Goal: Task Accomplishment & Management: Manage account settings

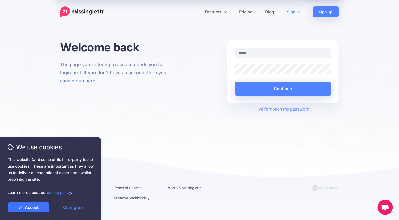
drag, startPoint x: 42, startPoint y: 206, endPoint x: 47, endPoint y: 205, distance: 5.0
click at [42, 206] on link "Accept" at bounding box center [29, 207] width 42 height 10
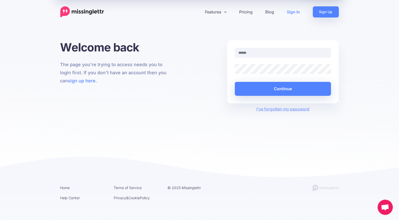
click at [235, 58] on div at bounding box center [235, 58] width 0 height 0
type input "**********"
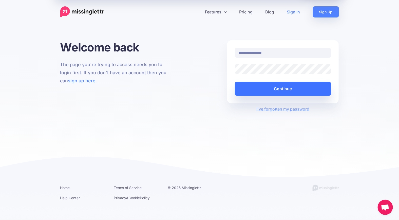
click at [284, 89] on button "Continue" at bounding box center [283, 89] width 96 height 14
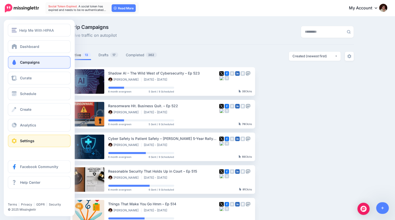
click at [26, 140] on span "Settings" at bounding box center [27, 140] width 14 height 4
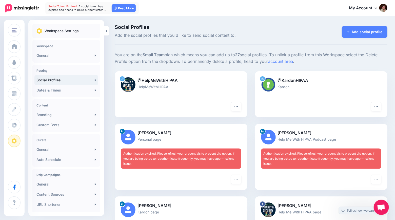
click at [128, 135] on img at bounding box center [128, 137] width 15 height 15
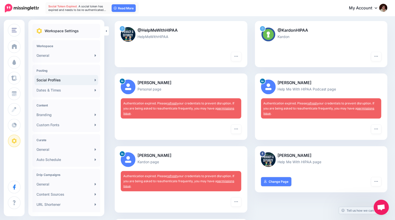
scroll to position [51, 0]
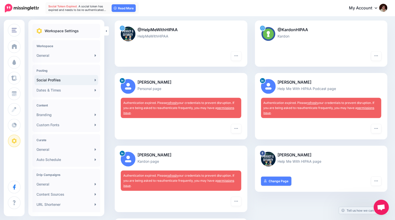
click at [224, 108] on link "permissions issue" at bounding box center [178, 110] width 111 height 9
click at [127, 91] on img at bounding box center [128, 86] width 15 height 15
click at [136, 108] on span "Authentication expired. Please refresh your credentials to prevent disruption. …" at bounding box center [178, 108] width 111 height 14
click at [238, 129] on icon "button" at bounding box center [236, 128] width 4 height 4
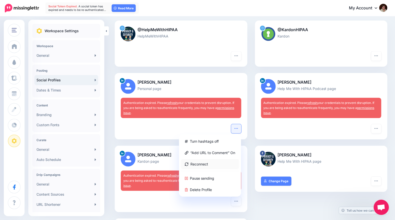
click at [210, 159] on link "Reconnect" at bounding box center [210, 164] width 58 height 10
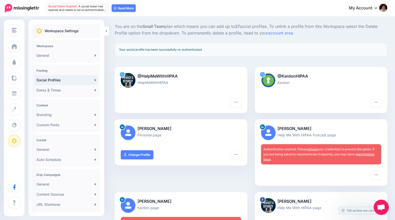
scroll to position [101, 0]
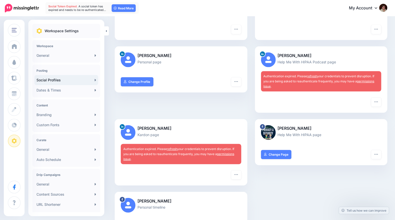
scroll to position [101, 0]
click at [378, 100] on icon "button" at bounding box center [376, 102] width 4 height 4
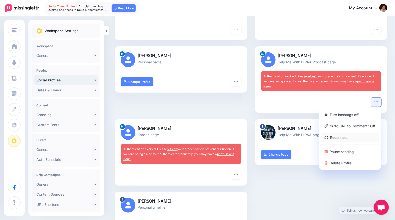
click at [347, 137] on link "Reconnect" at bounding box center [350, 137] width 58 height 10
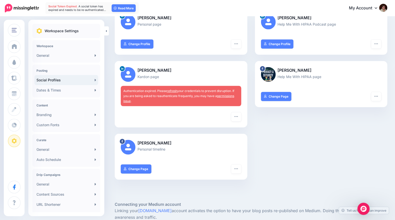
scroll to position [101, 0]
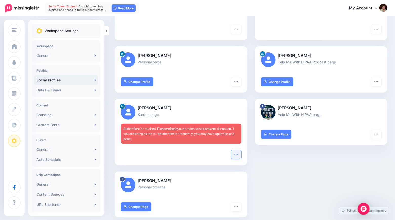
click at [236, 153] on icon "button" at bounding box center [236, 154] width 4 height 4
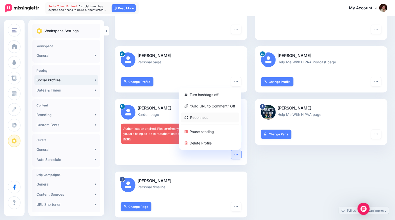
click at [203, 117] on link "Reconnect" at bounding box center [210, 117] width 58 height 10
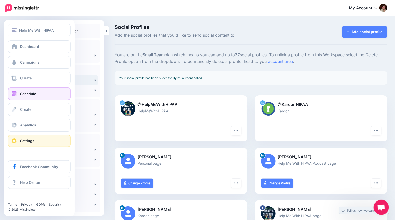
click at [25, 92] on span "Schedule" at bounding box center [28, 93] width 16 height 4
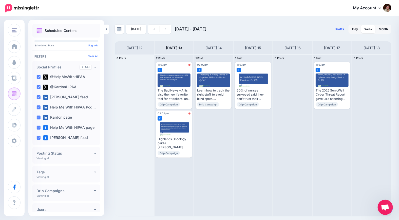
click at [342, 29] on span "Drafts" at bounding box center [338, 29] width 9 height 3
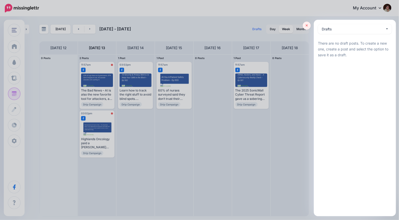
click at [307, 25] on icon at bounding box center [306, 26] width 2 height 2
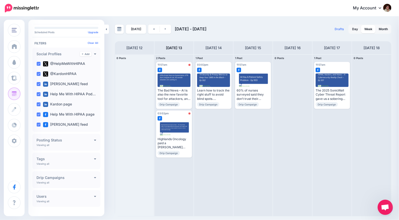
scroll to position [20, 0]
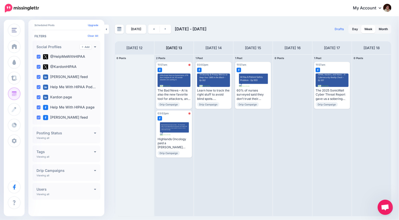
click at [88, 133] on h4 "Posting Status" at bounding box center [64, 133] width 57 height 4
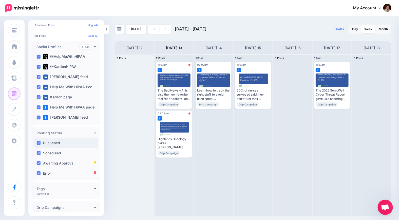
click at [39, 143] on ins at bounding box center [38, 143] width 4 height 4
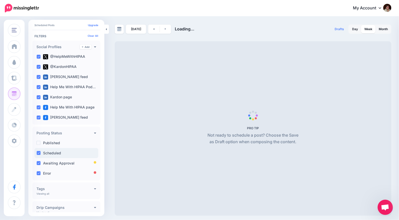
click at [40, 152] on ins at bounding box center [38, 153] width 4 height 4
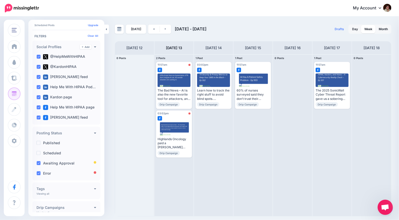
click at [140, 134] on div at bounding box center [134, 134] width 39 height 161
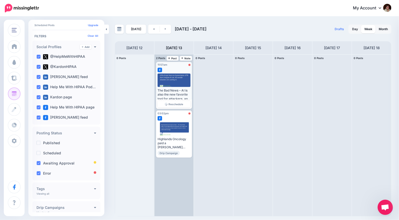
click at [188, 65] on div "Error" at bounding box center [183, 65] width 13 height 3
click at [190, 65] on div at bounding box center [189, 65] width 2 height 2
drag, startPoint x: 175, startPoint y: 104, endPoint x: 172, endPoint y: 104, distance: 3.0
click at [172, 104] on span "Reschedule" at bounding box center [176, 104] width 15 height 3
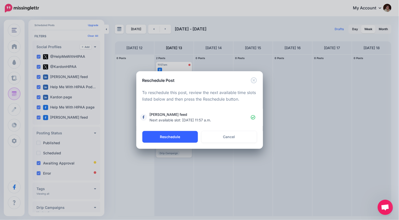
click at [176, 133] on button "Reschedule" at bounding box center [169, 137] width 55 height 12
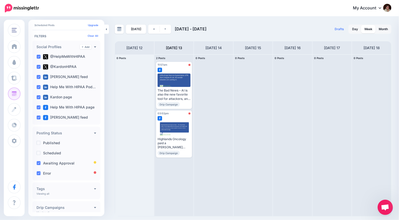
scroll to position [0, 0]
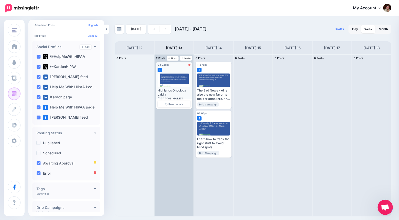
click at [160, 70] on img at bounding box center [159, 70] width 5 height 5
click at [160, 69] on img at bounding box center [159, 70] width 5 height 5
click at [172, 104] on span "Reschedule" at bounding box center [176, 104] width 15 height 3
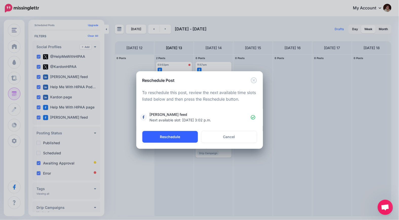
click at [176, 139] on button "Reschedule" at bounding box center [169, 137] width 55 height 12
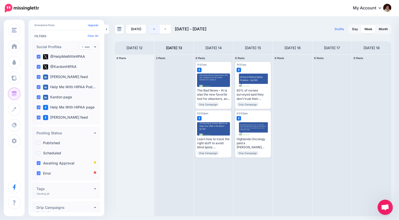
click at [151, 30] on link at bounding box center [153, 29] width 11 height 9
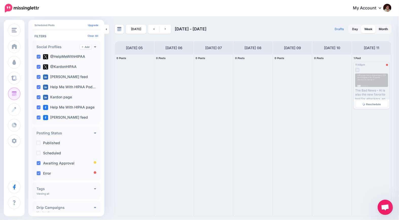
click at [372, 105] on link "Reschedule" at bounding box center [371, 104] width 33 height 7
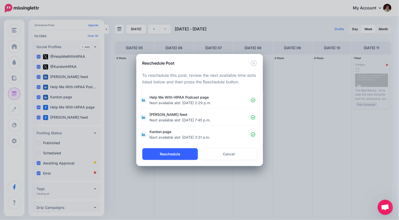
click at [161, 153] on button "Reschedule" at bounding box center [169, 154] width 55 height 12
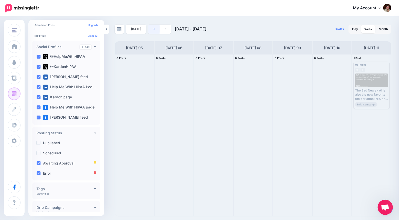
click at [154, 29] on link at bounding box center [153, 29] width 11 height 9
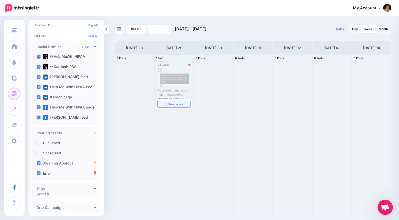
click at [174, 103] on span "Reschedule" at bounding box center [176, 104] width 15 height 3
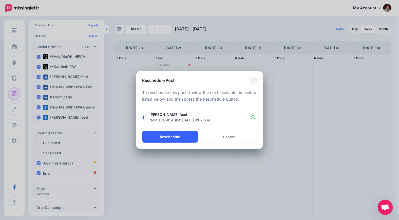
click at [165, 137] on button "Reschedule" at bounding box center [169, 137] width 55 height 12
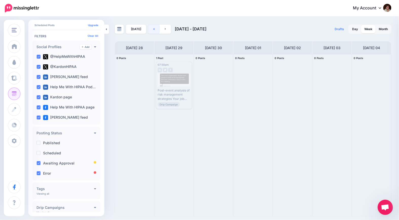
click at [154, 28] on link at bounding box center [153, 29] width 11 height 9
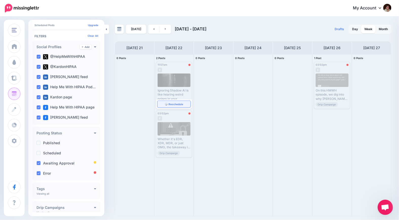
click at [179, 103] on span "Reschedule" at bounding box center [176, 104] width 15 height 3
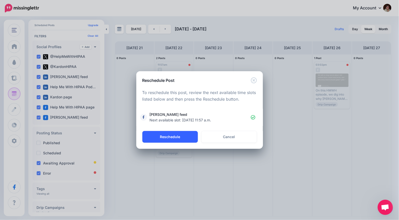
click at [188, 138] on button "Reschedule" at bounding box center [169, 137] width 55 height 12
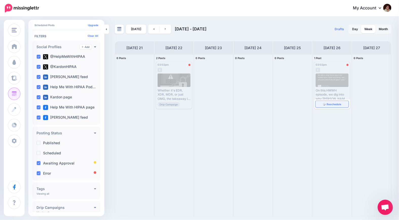
click at [338, 104] on span "Reschedule" at bounding box center [333, 104] width 15 height 3
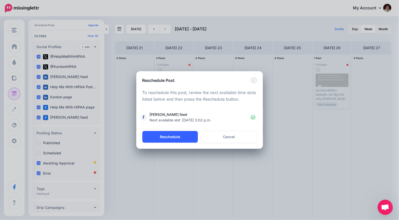
click at [168, 137] on button "Reschedule" at bounding box center [169, 137] width 55 height 12
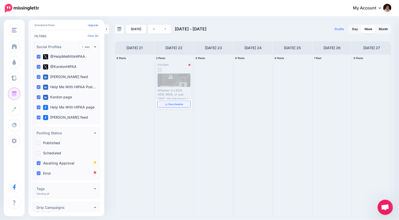
click at [170, 103] on span "Reschedule" at bounding box center [176, 104] width 15 height 3
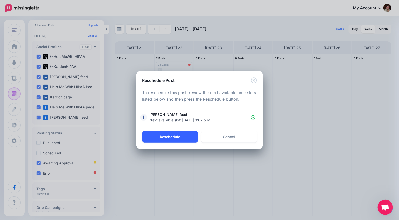
click at [176, 136] on button "Reschedule" at bounding box center [169, 137] width 55 height 12
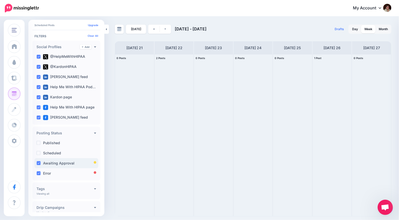
click at [38, 163] on ins at bounding box center [38, 163] width 4 height 4
click at [153, 27] on link at bounding box center [153, 29] width 11 height 9
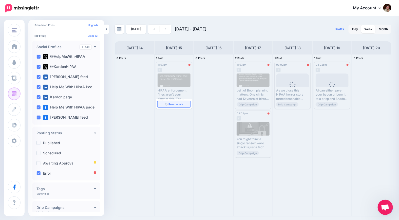
click at [177, 103] on span "Reschedule" at bounding box center [176, 104] width 15 height 3
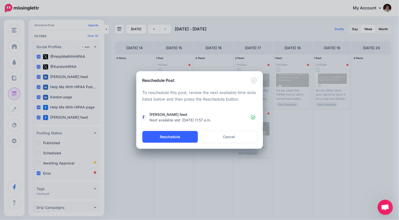
click at [187, 135] on button "Reschedule" at bounding box center [169, 137] width 55 height 12
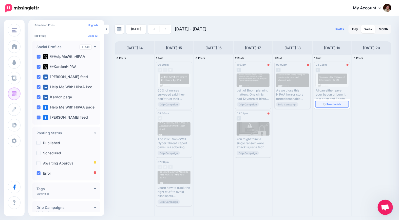
click at [333, 103] on span "Reschedule" at bounding box center [333, 104] width 15 height 3
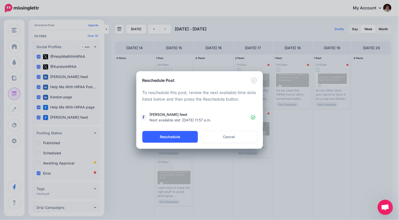
click at [180, 136] on button "Reschedule" at bounding box center [169, 137] width 55 height 12
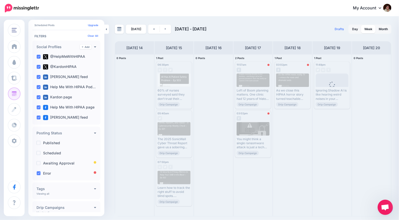
click at [297, 110] on span "Reschedule" at bounding box center [294, 111] width 15 height 3
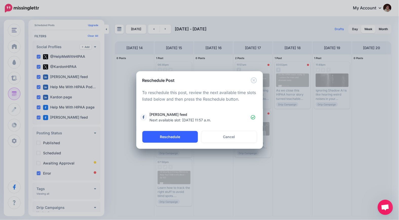
click at [169, 132] on button "Reschedule" at bounding box center [169, 137] width 55 height 12
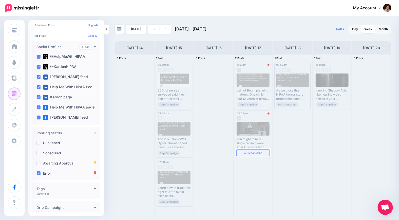
click at [248, 152] on span "Reschedule" at bounding box center [255, 152] width 15 height 3
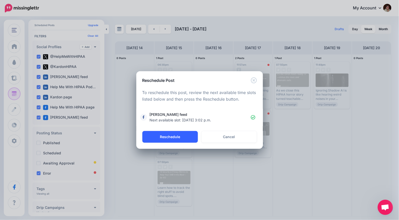
click at [182, 136] on button "Reschedule" at bounding box center [169, 137] width 55 height 12
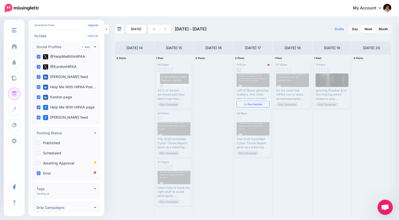
click at [257, 105] on span "Reschedule" at bounding box center [255, 104] width 15 height 3
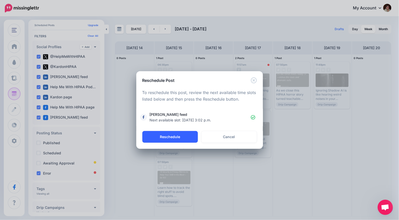
click at [169, 138] on button "Reschedule" at bounding box center [169, 137] width 55 height 12
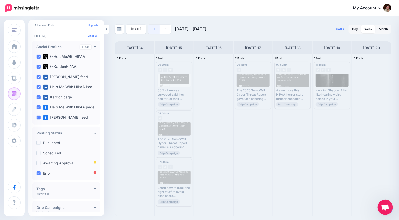
click at [154, 28] on link at bounding box center [153, 29] width 11 height 9
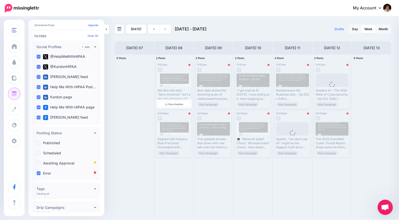
click at [174, 103] on span "Reschedule" at bounding box center [176, 104] width 15 height 3
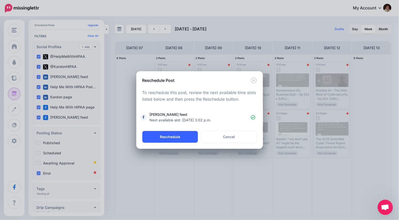
click at [183, 135] on button "Reschedule" at bounding box center [169, 137] width 55 height 12
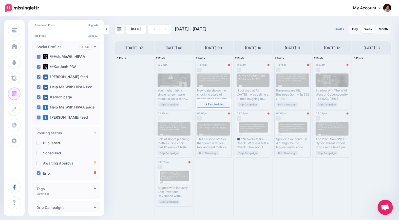
click at [212, 103] on span "Reschedule" at bounding box center [215, 104] width 15 height 3
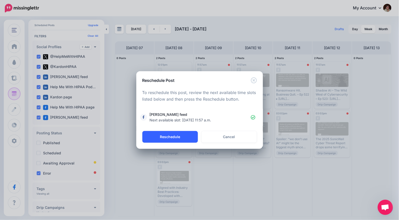
click at [178, 134] on button "Reschedule" at bounding box center [169, 137] width 55 height 12
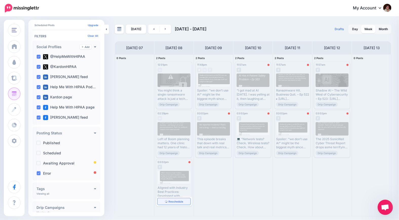
click at [173, 200] on span "Reschedule" at bounding box center [176, 201] width 15 height 3
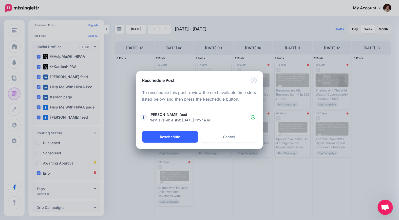
click at [175, 138] on button "Reschedule" at bounding box center [169, 137] width 55 height 12
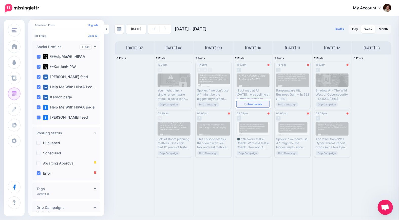
click at [251, 105] on link "Reschedule" at bounding box center [252, 104] width 33 height 7
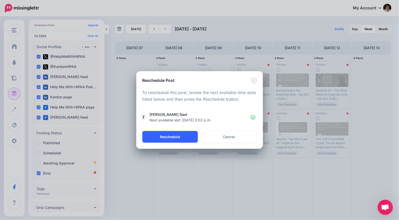
click at [171, 137] on button "Reschedule" at bounding box center [169, 137] width 55 height 12
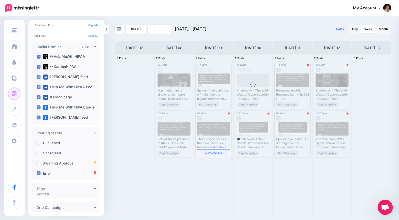
click at [212, 153] on span "Reschedule" at bounding box center [215, 152] width 15 height 3
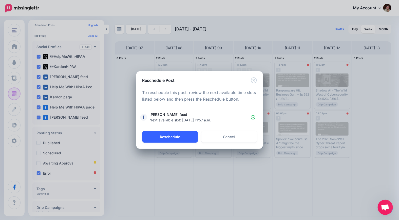
click at [171, 133] on button "Reschedule" at bounding box center [169, 137] width 55 height 12
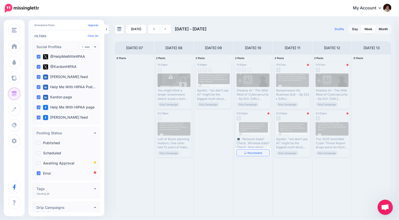
click at [255, 151] on span "Reschedule" at bounding box center [255, 152] width 15 height 3
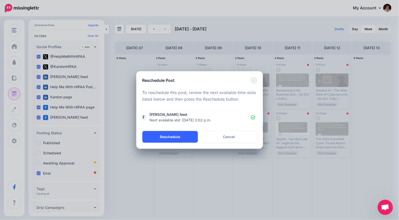
click at [179, 137] on button "Reschedule" at bounding box center [169, 137] width 55 height 12
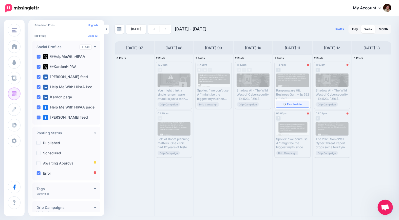
click at [293, 104] on span "Reschedule" at bounding box center [294, 104] width 15 height 3
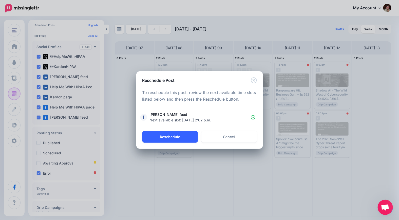
click at [160, 137] on button "Reschedule" at bounding box center [169, 137] width 55 height 12
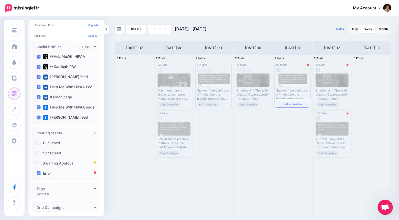
click at [291, 104] on span "Reschedule" at bounding box center [294, 104] width 15 height 3
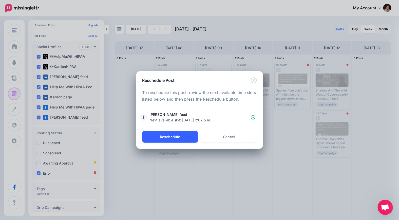
click at [175, 136] on button "Reschedule" at bounding box center [169, 137] width 55 height 12
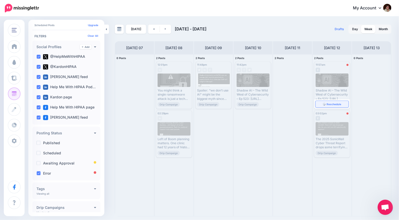
click at [332, 103] on span "Reschedule" at bounding box center [333, 104] width 15 height 3
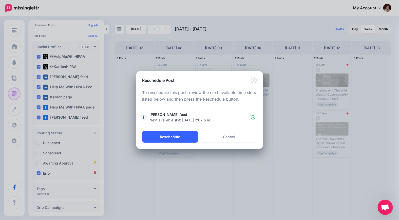
click at [176, 137] on button "Reschedule" at bounding box center [169, 137] width 55 height 12
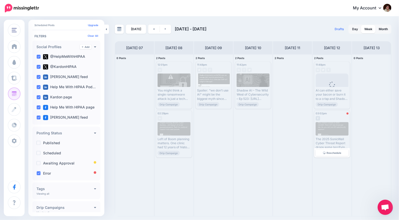
click at [334, 155] on link "Reschedule" at bounding box center [331, 152] width 33 height 7
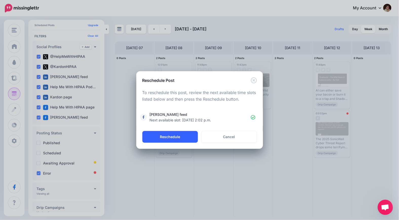
click at [161, 134] on button "Reschedule" at bounding box center [169, 137] width 55 height 12
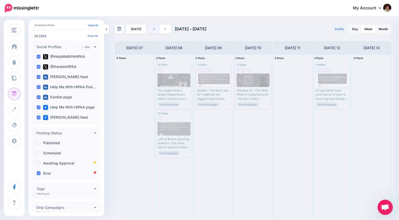
click at [150, 28] on link at bounding box center [153, 29] width 11 height 9
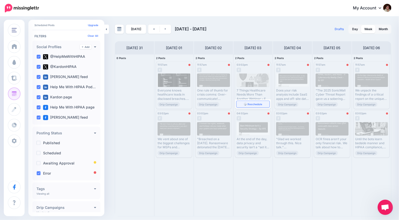
click at [258, 104] on span "Reschedule" at bounding box center [255, 104] width 15 height 3
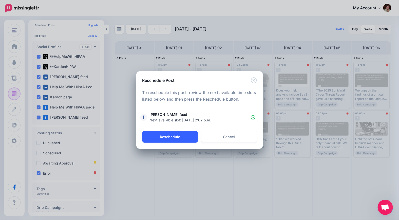
click at [165, 139] on button "Reschedule" at bounding box center [169, 137] width 55 height 12
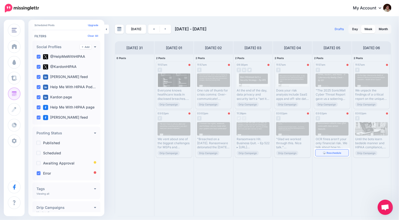
click at [332, 150] on link "Reschedule" at bounding box center [331, 152] width 33 height 7
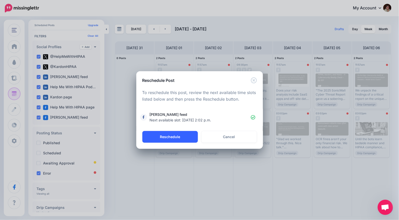
click at [164, 138] on button "Reschedule" at bounding box center [169, 137] width 55 height 12
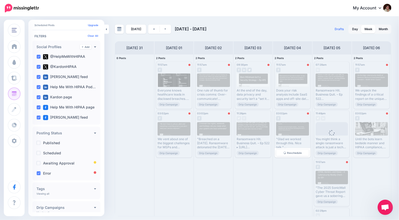
click at [295, 152] on span "Reschedule" at bounding box center [294, 152] width 15 height 3
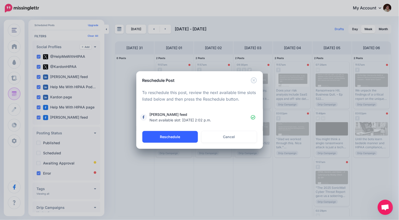
click at [169, 136] on button "Reschedule" at bounding box center [169, 137] width 55 height 12
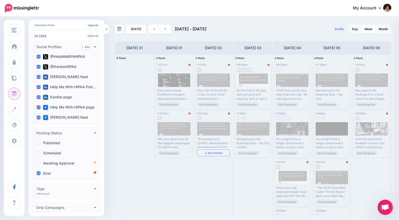
click at [210, 150] on link "Reschedule" at bounding box center [213, 152] width 33 height 7
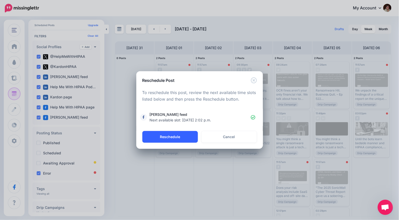
click at [172, 138] on button "Reschedule" at bounding box center [169, 137] width 55 height 12
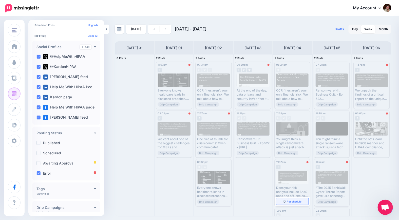
click at [291, 198] on link "Reschedule" at bounding box center [292, 201] width 32 height 7
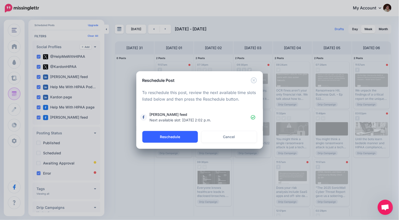
click at [163, 135] on button "Reschedule" at bounding box center [169, 137] width 55 height 12
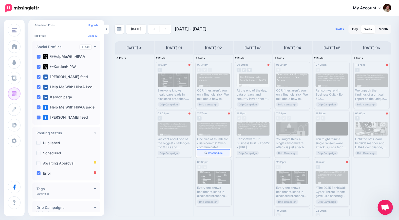
click at [213, 152] on span "Reschedule" at bounding box center [215, 152] width 15 height 3
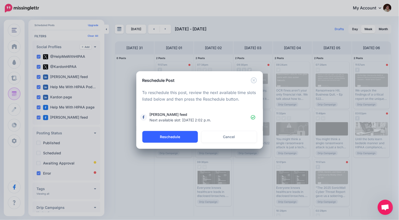
click at [175, 139] on button "Reschedule" at bounding box center [169, 137] width 55 height 12
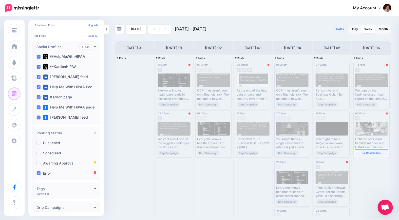
click at [371, 152] on span "Reschedule" at bounding box center [373, 152] width 15 height 3
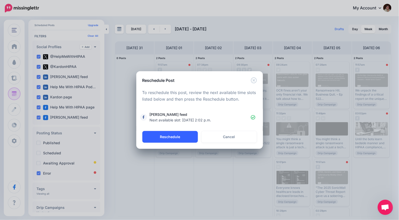
click at [170, 138] on button "Reschedule" at bounding box center [169, 137] width 55 height 12
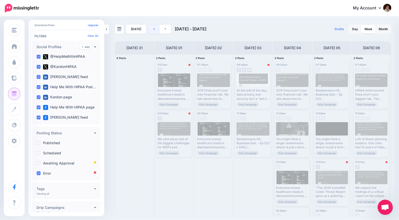
click at [154, 29] on link at bounding box center [153, 29] width 11 height 9
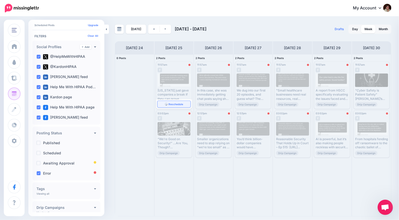
click at [182, 104] on span "Reschedule" at bounding box center [176, 104] width 15 height 3
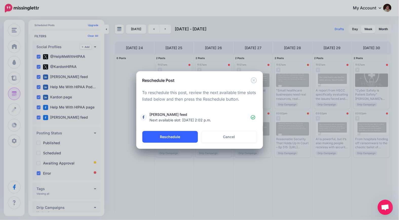
click at [160, 136] on button "Reschedule" at bounding box center [169, 137] width 55 height 12
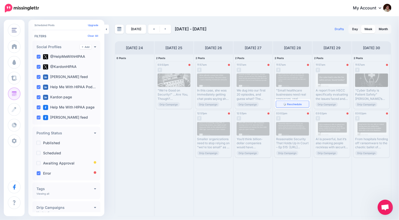
click at [289, 101] on link "Reschedule" at bounding box center [292, 104] width 33 height 7
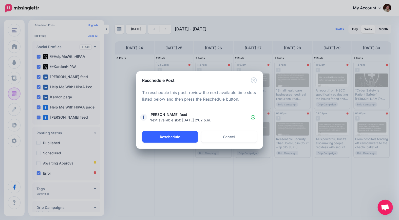
click at [164, 138] on button "Reschedule" at bounding box center [169, 137] width 55 height 12
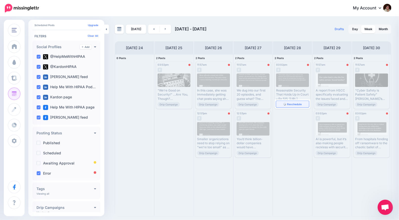
click at [298, 104] on span "Reschedule" at bounding box center [294, 104] width 15 height 3
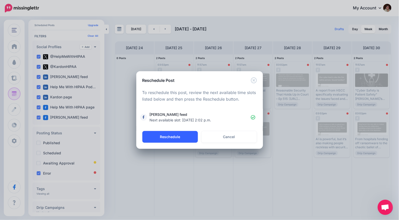
click at [164, 135] on button "Reschedule" at bounding box center [169, 137] width 55 height 12
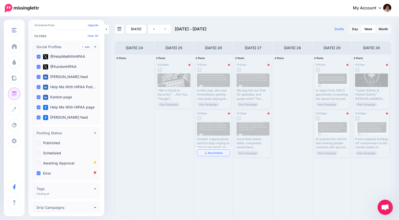
click at [215, 152] on span "Reschedule" at bounding box center [215, 152] width 15 height 3
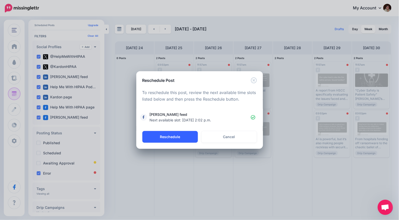
click at [156, 135] on button "Reschedule" at bounding box center [169, 137] width 55 height 12
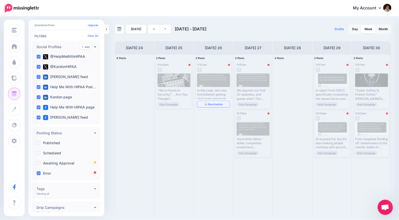
click at [214, 101] on link "Reschedule" at bounding box center [213, 104] width 33 height 7
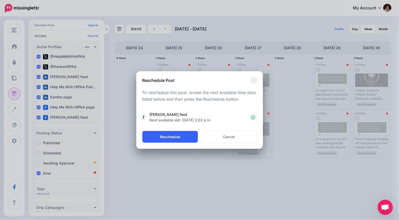
click at [166, 136] on button "Reschedule" at bounding box center [169, 137] width 55 height 12
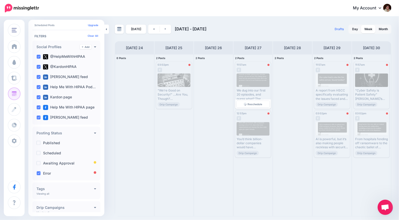
click at [249, 103] on span "Reschedule" at bounding box center [255, 104] width 15 height 3
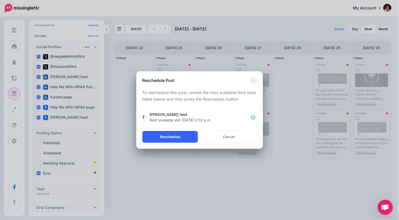
click at [168, 138] on button "Reschedule" at bounding box center [169, 137] width 55 height 12
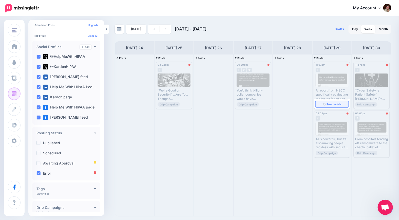
click at [340, 101] on link "Reschedule" at bounding box center [331, 104] width 33 height 7
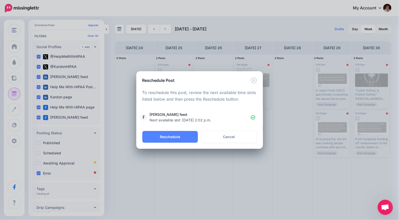
click at [177, 134] on button "Reschedule" at bounding box center [169, 137] width 55 height 12
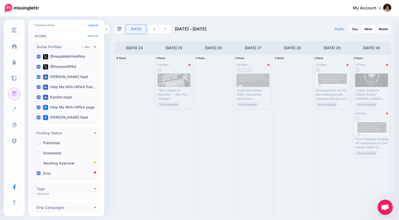
click at [132, 31] on link "Today" at bounding box center [136, 29] width 20 height 9
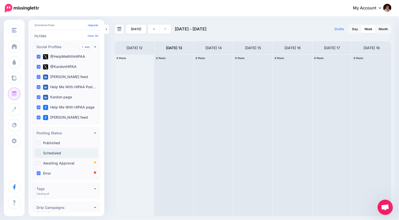
click at [49, 151] on label "Scheduled" at bounding box center [52, 153] width 18 height 4
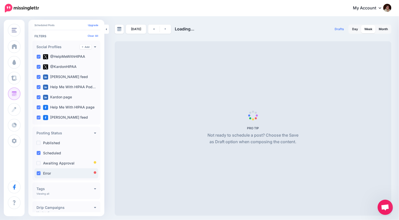
click at [39, 172] on ins at bounding box center [38, 173] width 4 height 4
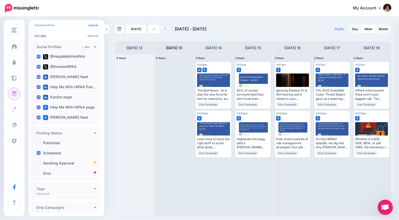
click at [165, 29] on link at bounding box center [165, 29] width 11 height 9
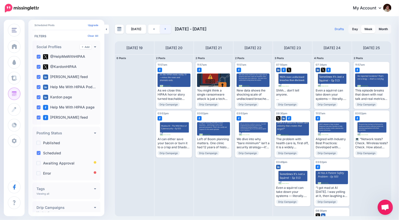
click at [165, 29] on link at bounding box center [165, 29] width 11 height 9
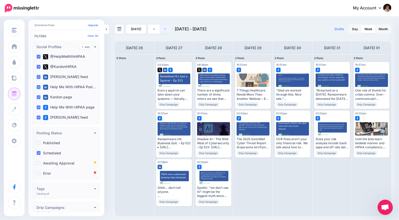
click at [165, 29] on link at bounding box center [165, 29] width 11 height 9
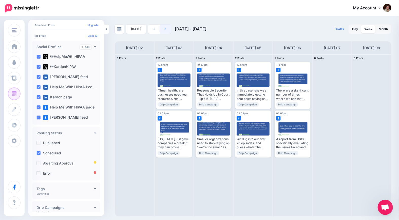
click at [165, 29] on link at bounding box center [165, 29] width 11 height 9
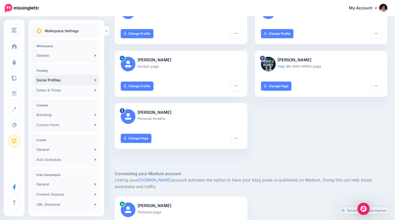
scroll to position [127, 0]
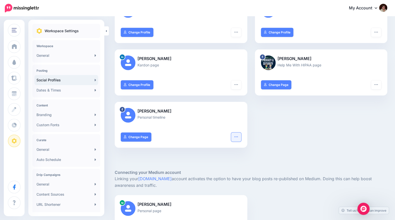
click at [241, 138] on button "button" at bounding box center [236, 136] width 10 height 9
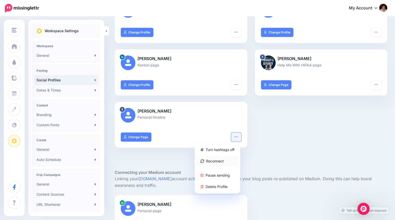
click at [225, 161] on link "Reconnect" at bounding box center [218, 161] width 42 height 10
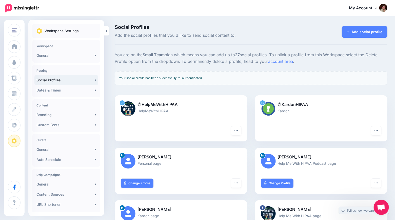
scroll to position [127, 0]
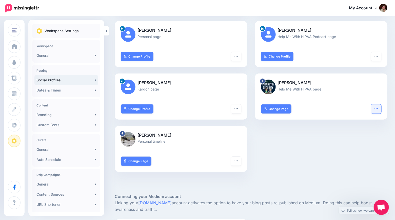
click at [381, 106] on button "button" at bounding box center [376, 108] width 10 height 9
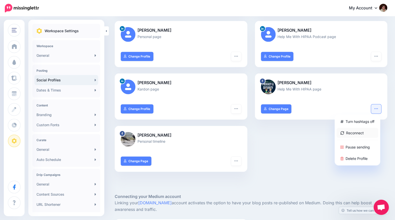
click at [356, 131] on link "Reconnect" at bounding box center [358, 133] width 42 height 10
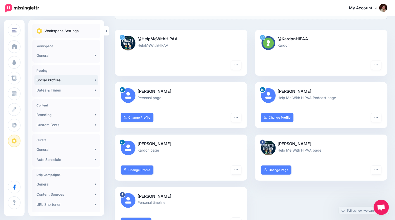
scroll to position [25, 0]
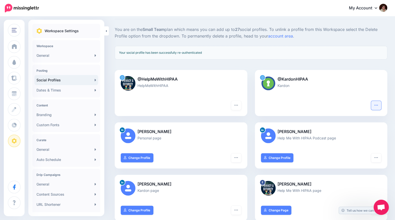
click at [378, 103] on icon "button" at bounding box center [376, 105] width 4 height 4
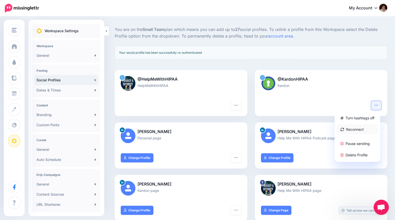
click at [368, 131] on link "Reconnect" at bounding box center [358, 129] width 42 height 10
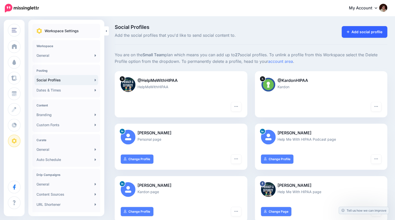
click at [366, 33] on link "Add social profile" at bounding box center [365, 32] width 46 height 12
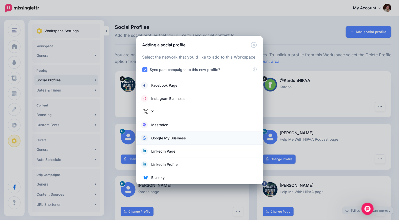
click at [184, 136] on span "Google My Business" at bounding box center [168, 138] width 35 height 6
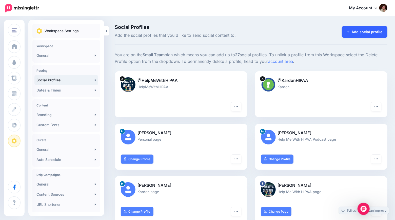
click at [357, 33] on link "Add social profile" at bounding box center [365, 32] width 46 height 12
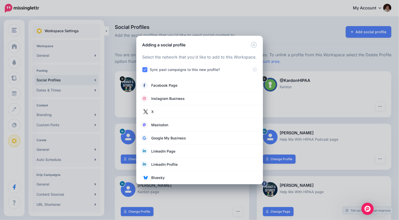
click at [144, 69] on ins at bounding box center [144, 69] width 5 height 5
click at [145, 68] on ins at bounding box center [144, 69] width 5 height 5
click at [254, 44] on icon "Close" at bounding box center [254, 45] width 6 height 6
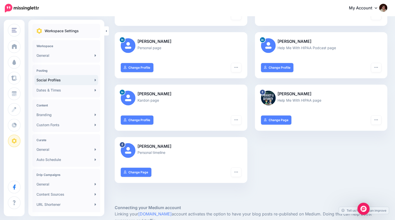
scroll to position [101, 0]
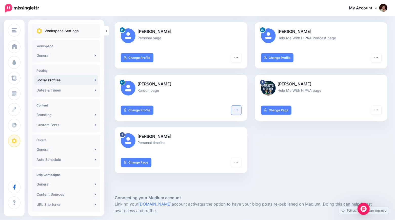
click at [235, 110] on button "button" at bounding box center [236, 110] width 10 height 9
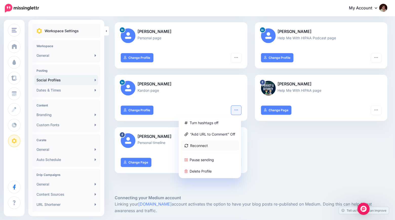
click at [202, 146] on link "Reconnect" at bounding box center [210, 145] width 58 height 10
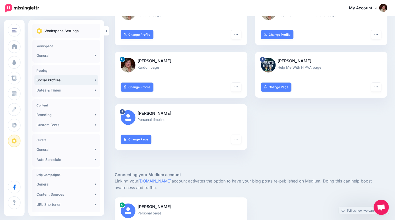
scroll to position [152, 0]
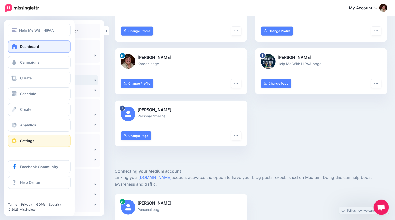
click at [20, 48] on span "Dashboard" at bounding box center [29, 46] width 19 height 4
